Goal: Task Accomplishment & Management: Use online tool/utility

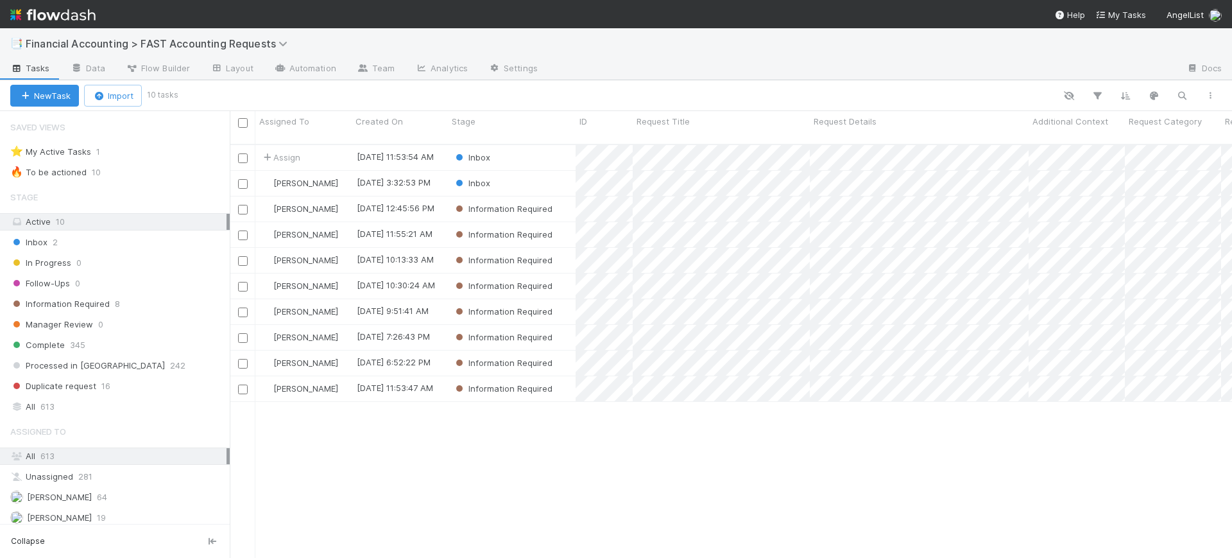
scroll to position [412, 990]
click at [536, 145] on div "Inbox" at bounding box center [512, 157] width 128 height 25
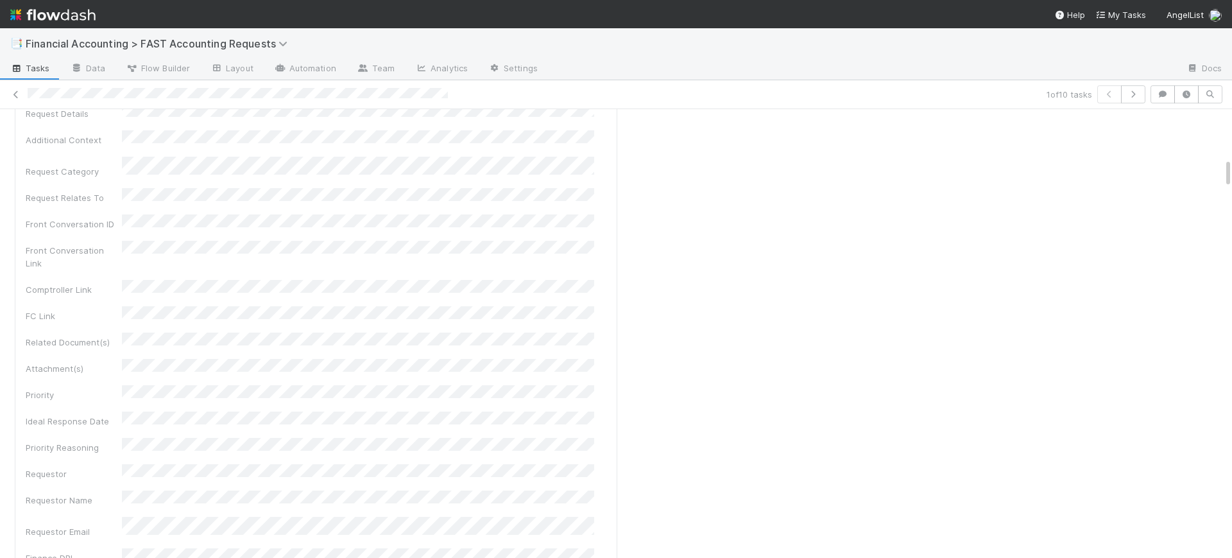
scroll to position [770, 0]
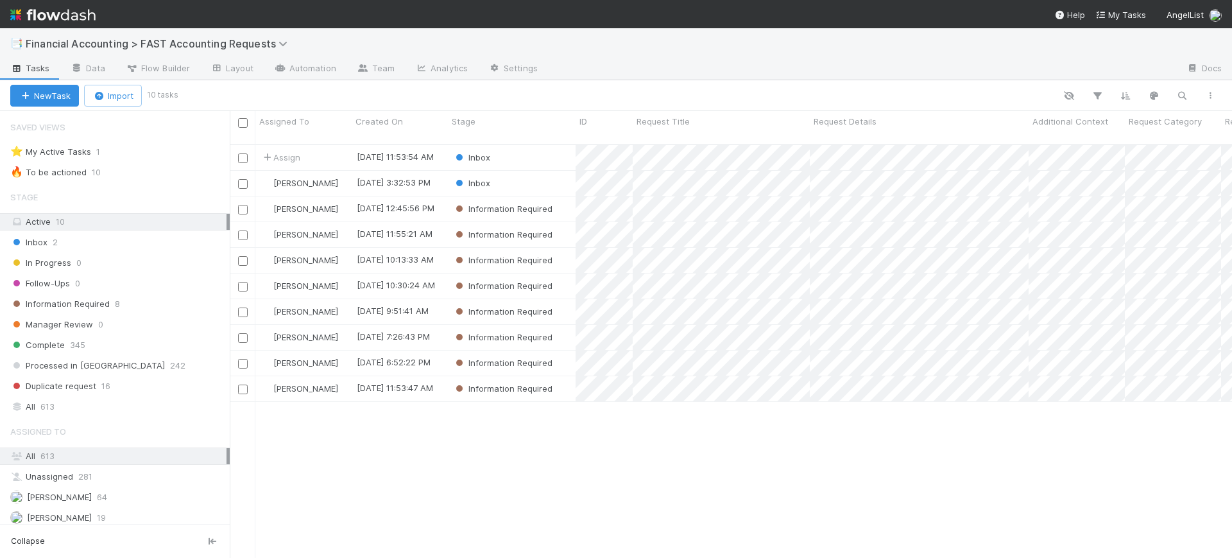
scroll to position [412, 990]
click at [533, 145] on div "Inbox" at bounding box center [512, 157] width 128 height 25
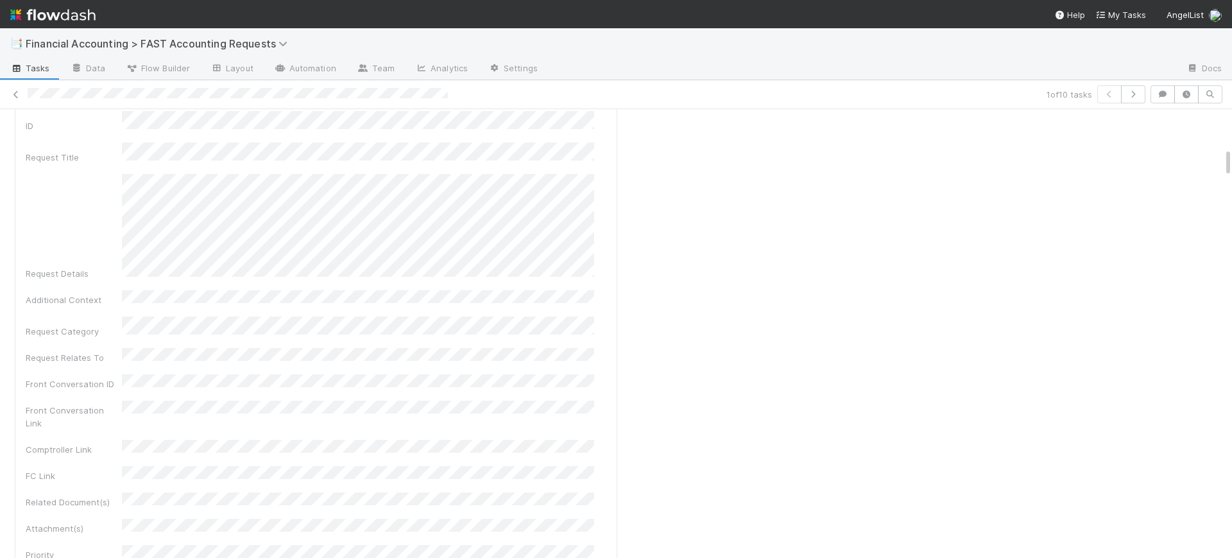
scroll to position [588, 0]
drag, startPoint x: 1215, startPoint y: 257, endPoint x: 1214, endPoint y: 166, distance: 91.1
click at [1231, 160] on div at bounding box center [1232, 333] width 1 height 449
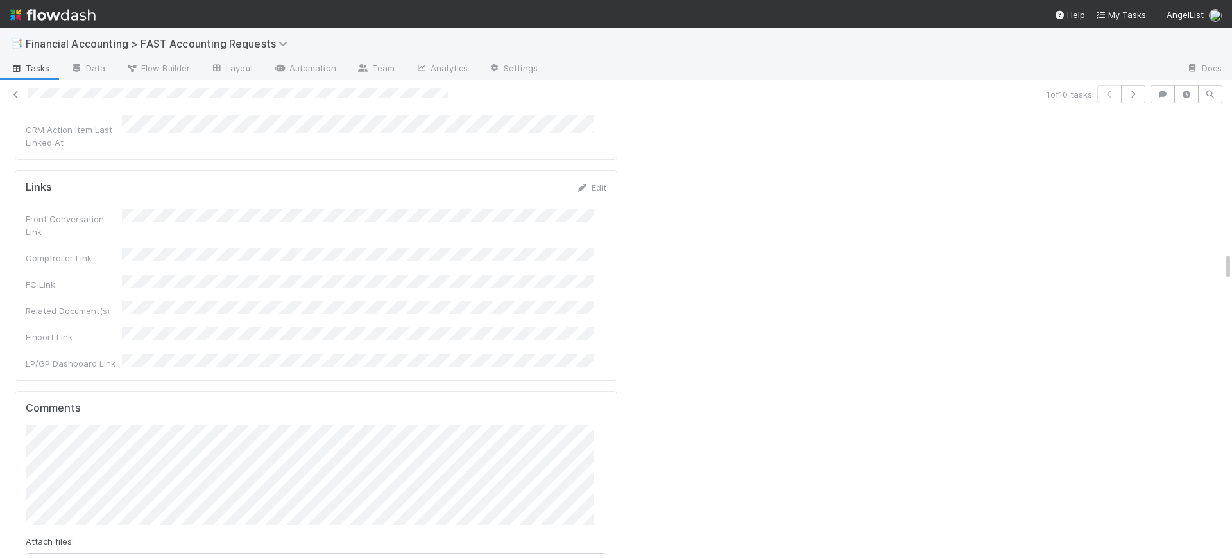
drag, startPoint x: 1217, startPoint y: 160, endPoint x: 1224, endPoint y: 263, distance: 103.6
click at [1224, 263] on div "📑 Financial Accounting > FAST Accounting Requests Tasks Data Flow Builder Layou…" at bounding box center [616, 292] width 1232 height 529
drag, startPoint x: 1217, startPoint y: 270, endPoint x: 1224, endPoint y: 261, distance: 11.8
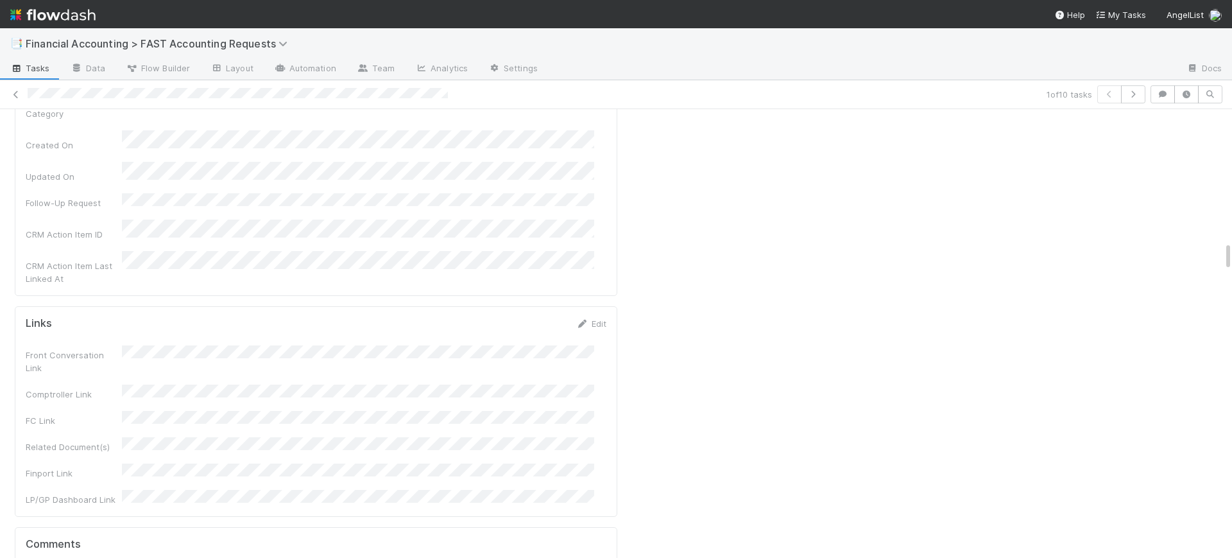
click at [1224, 261] on div "📑 Financial Accounting > FAST Accounting Requests Tasks Data Flow Builder Layou…" at bounding box center [616, 292] width 1232 height 529
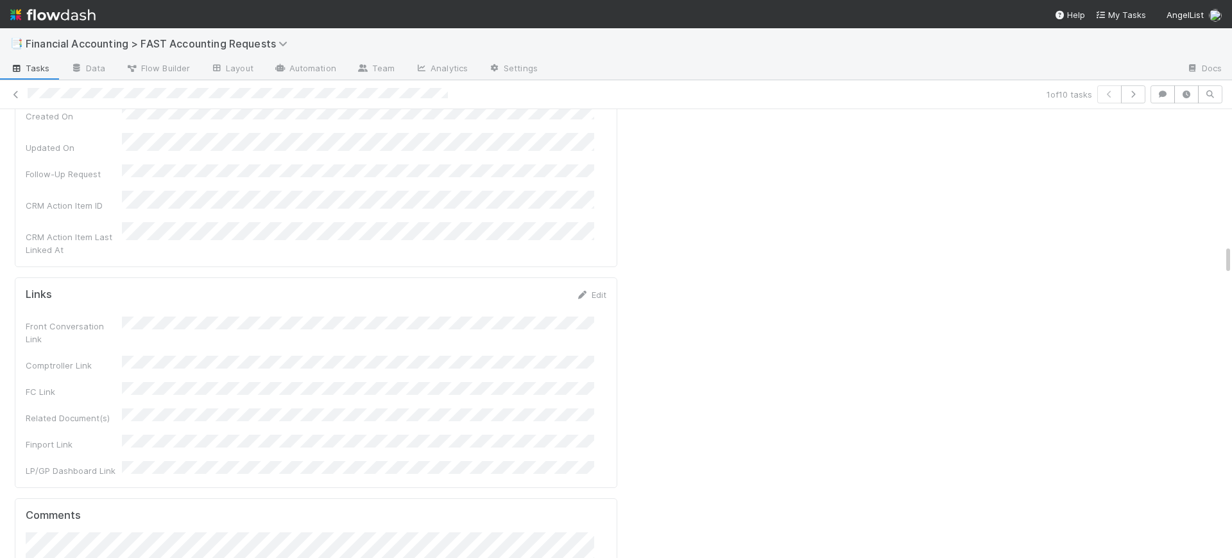
scroll to position [2055, 0]
drag, startPoint x: 1216, startPoint y: 253, endPoint x: 1228, endPoint y: 257, distance: 12.0
click at [1228, 257] on div "📑 Financial Accounting > FAST Accounting Requests Tasks Data Flow Builder Layou…" at bounding box center [616, 292] width 1232 height 529
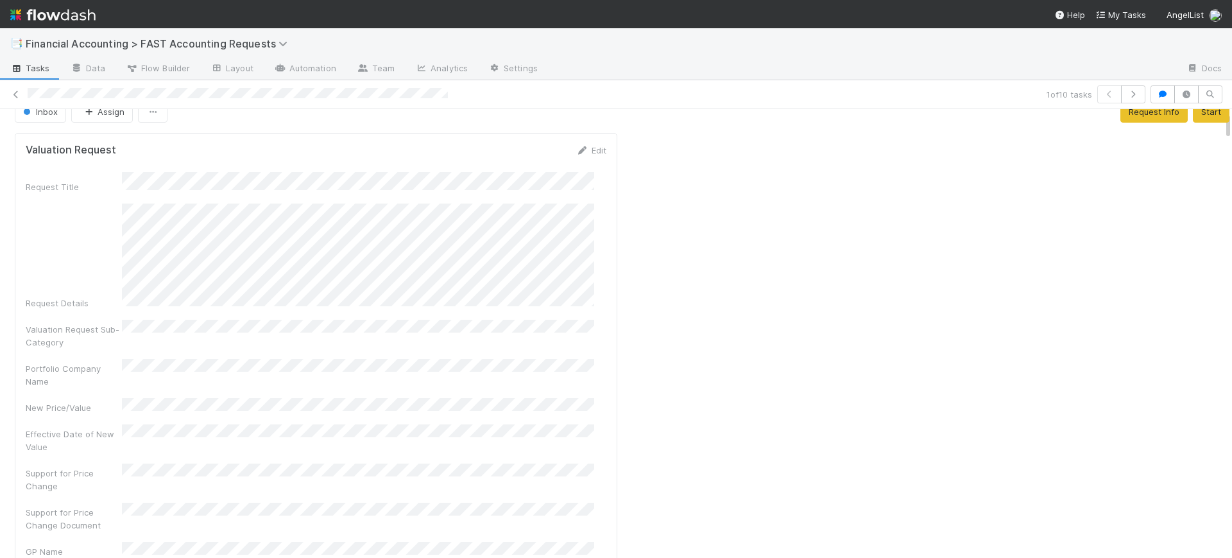
scroll to position [0, 0]
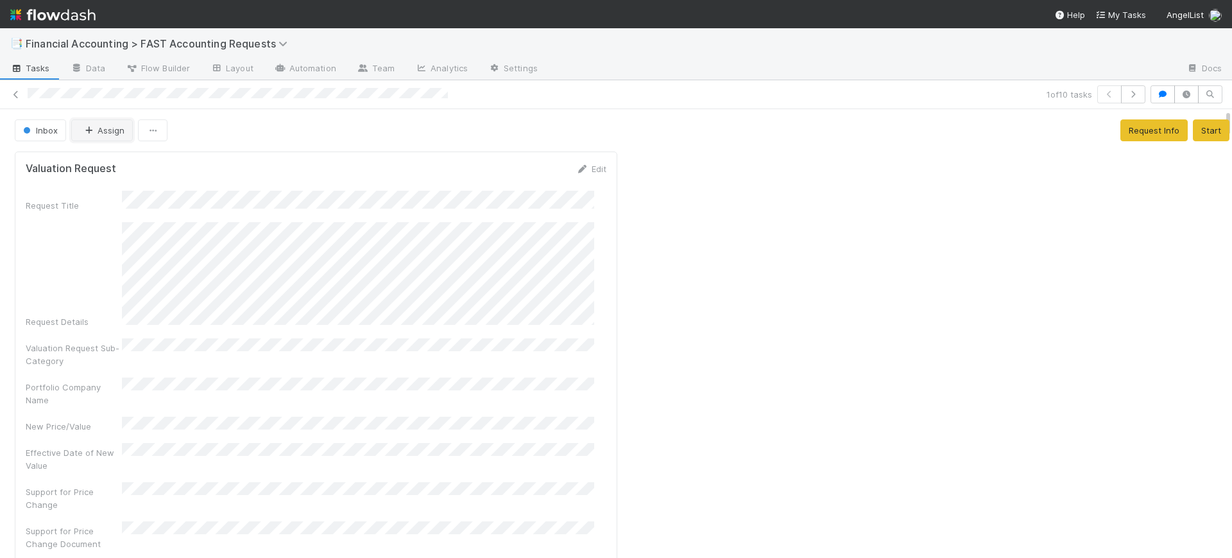
click at [91, 131] on icon "button" at bounding box center [88, 130] width 13 height 8
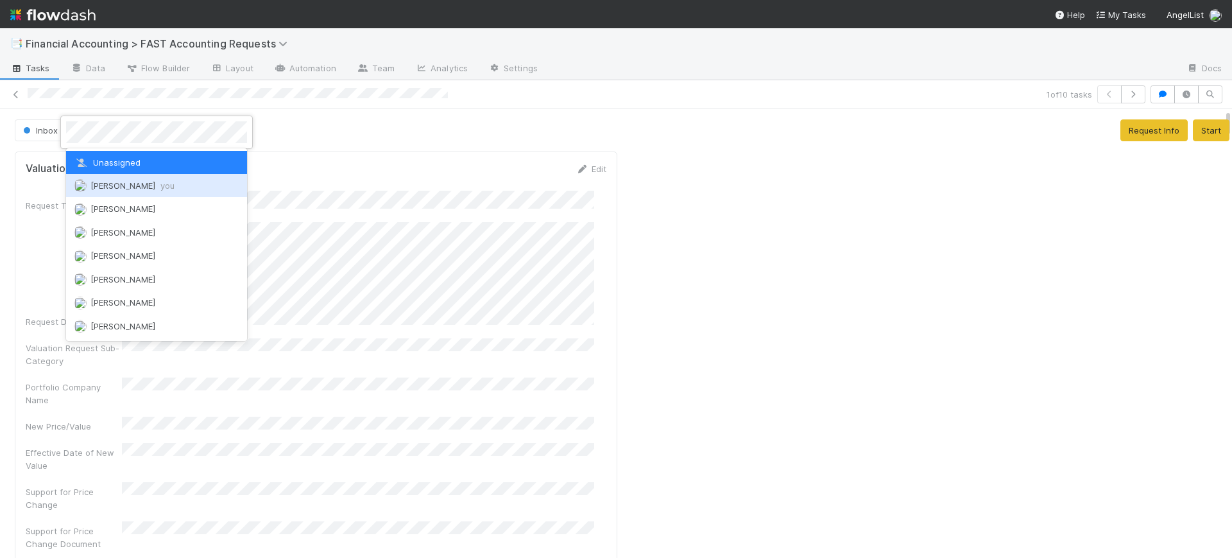
click at [113, 181] on span "[PERSON_NAME] you" at bounding box center [132, 185] width 84 height 10
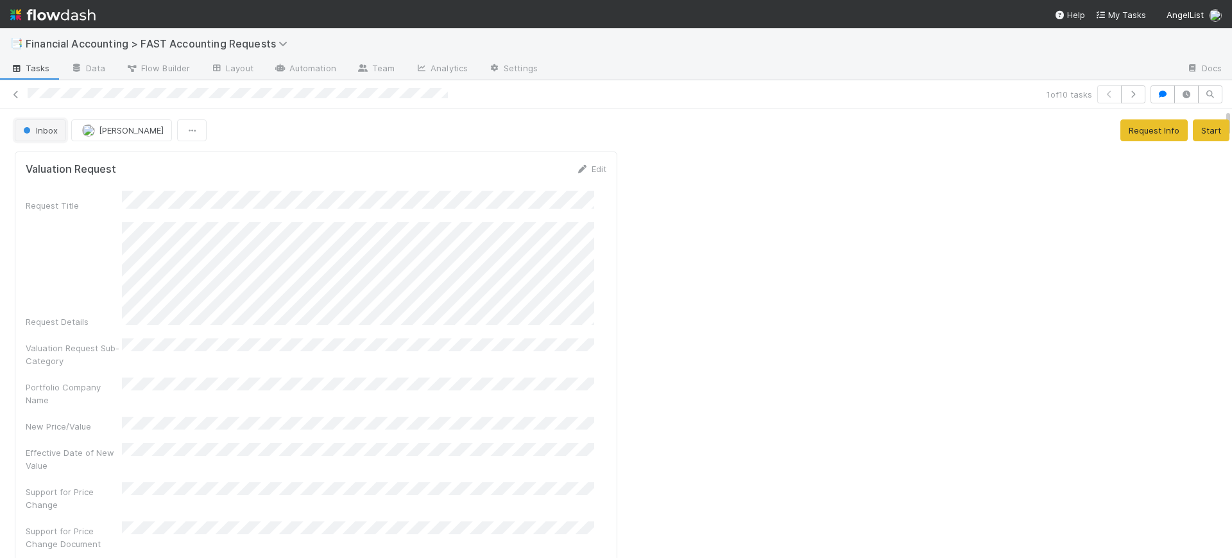
click at [47, 136] on button "Inbox" at bounding box center [40, 130] width 51 height 22
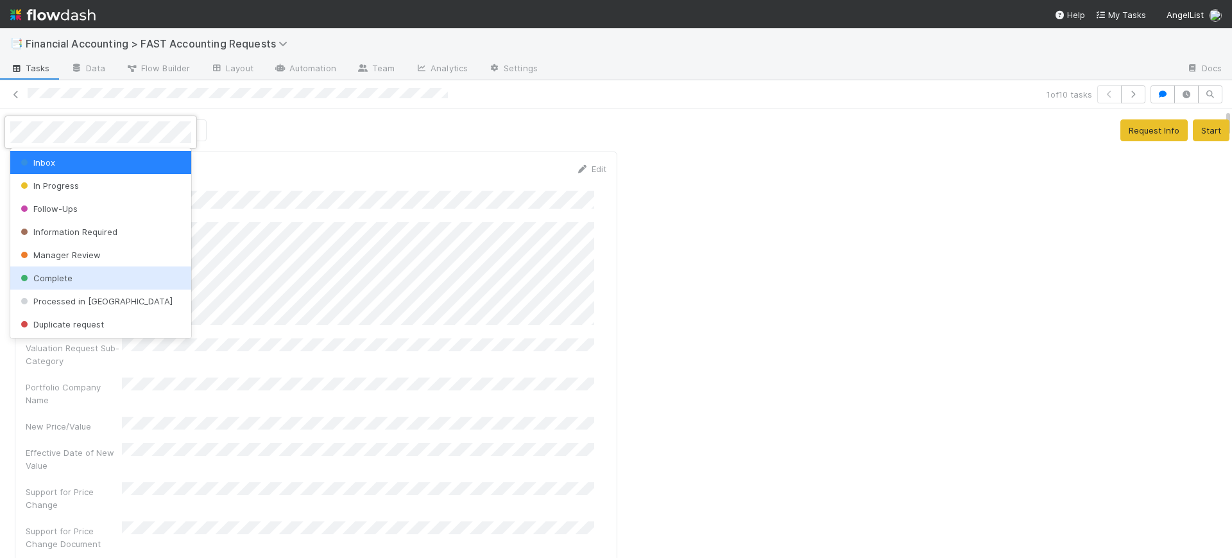
click at [74, 271] on div "Complete" at bounding box center [100, 277] width 181 height 23
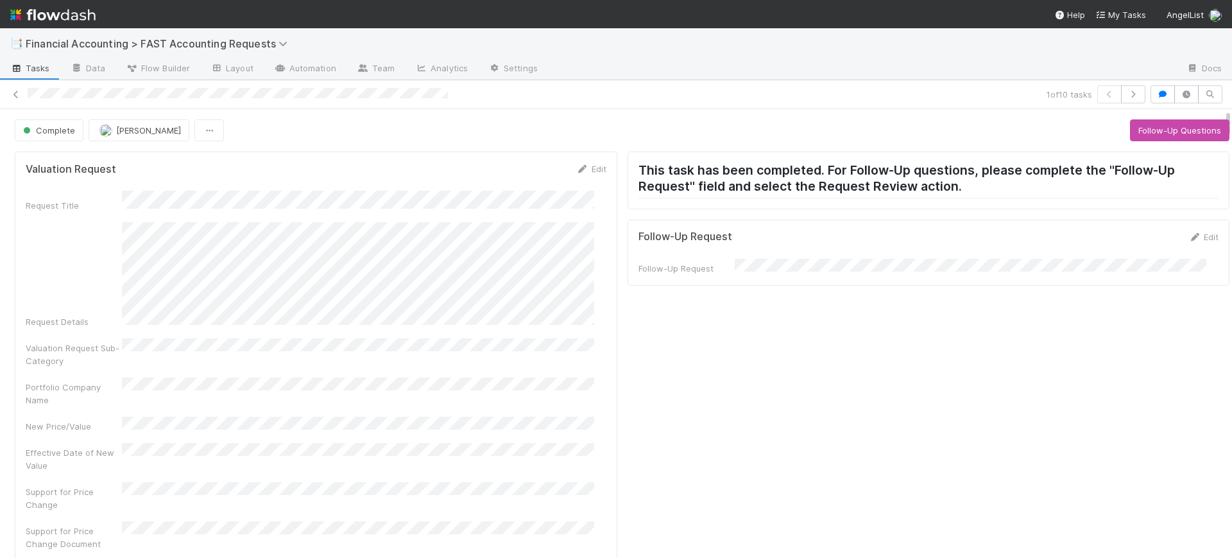
click at [17, 101] on div "1 of 10 tasks" at bounding box center [616, 94] width 1232 height 18
click at [17, 99] on link at bounding box center [16, 94] width 13 height 13
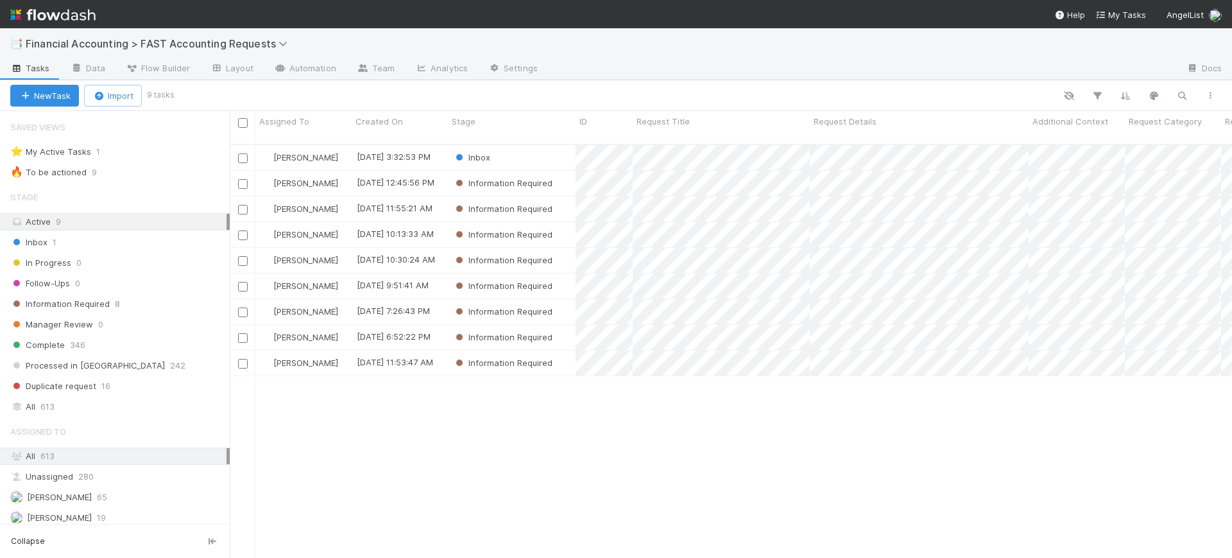
scroll to position [412, 990]
click at [533, 145] on div "Inbox" at bounding box center [512, 157] width 128 height 25
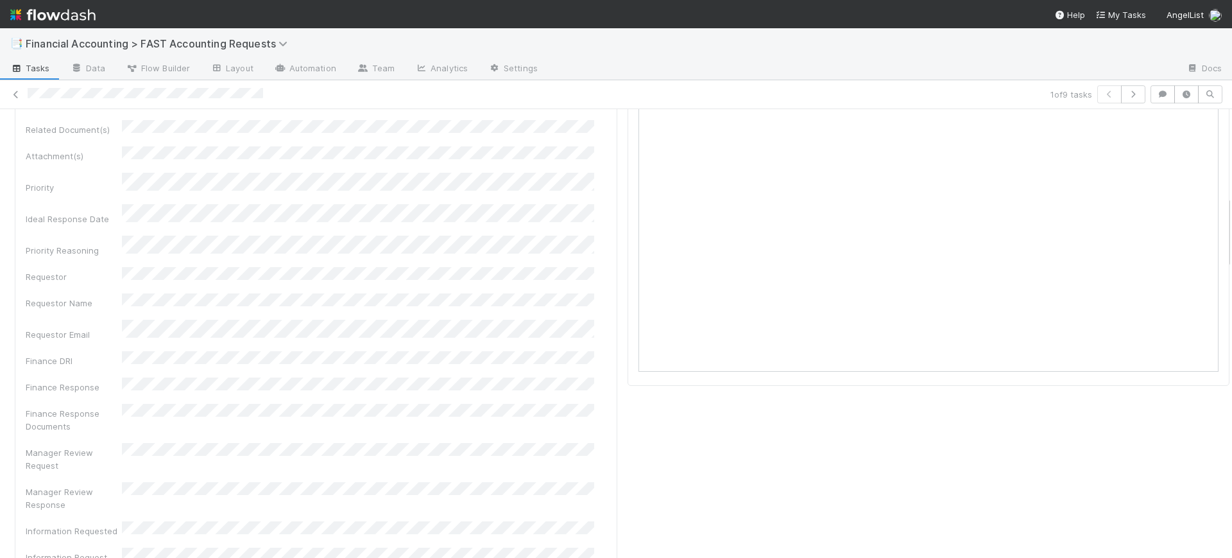
scroll to position [545, 0]
